Goal: Find specific page/section: Find specific page/section

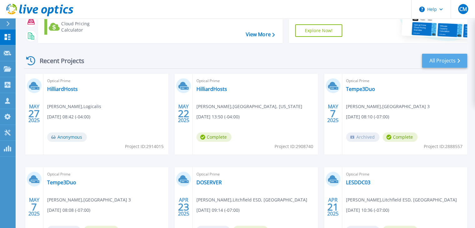
scroll to position [62, 0]
click at [439, 55] on link "All Projects" at bounding box center [444, 60] width 45 height 14
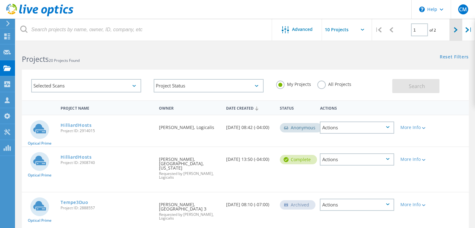
click at [458, 30] on div at bounding box center [456, 30] width 13 height 22
type input "2"
